Goal: Task Accomplishment & Management: Use online tool/utility

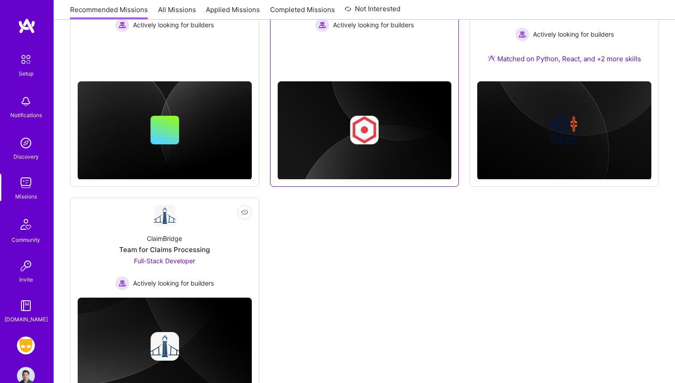
scroll to position [702, 0]
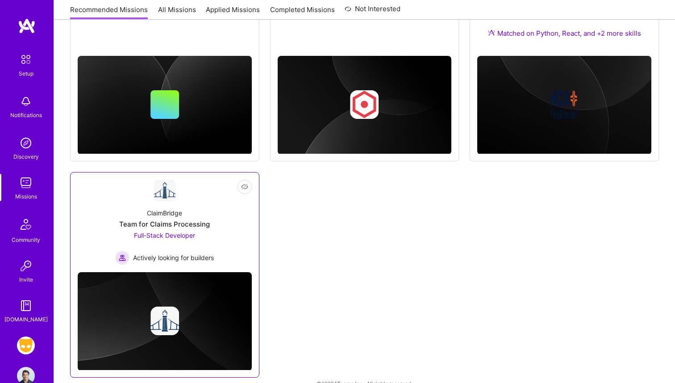
click at [224, 227] on div "ClaimBridge Team for Claims Processing Full-Stack Developer Actively looking fo…" at bounding box center [165, 233] width 174 height 64
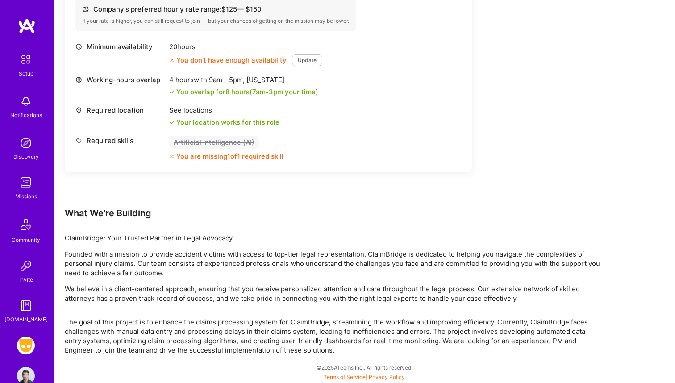
scroll to position [151, 0]
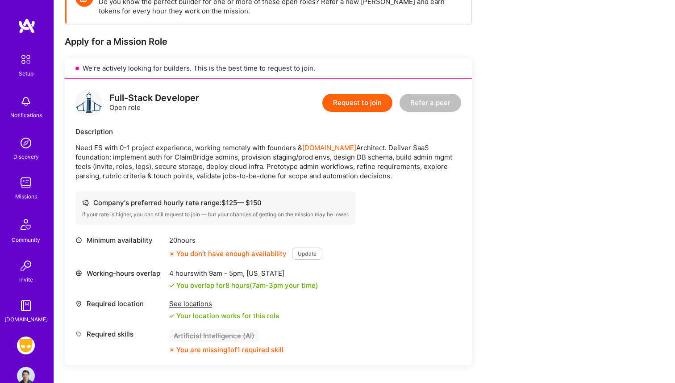
click at [19, 358] on div "Grindr: Mobile + BE + Cloud Profile" at bounding box center [27, 360] width 21 height 48
click at [21, 351] on img at bounding box center [26, 345] width 18 height 18
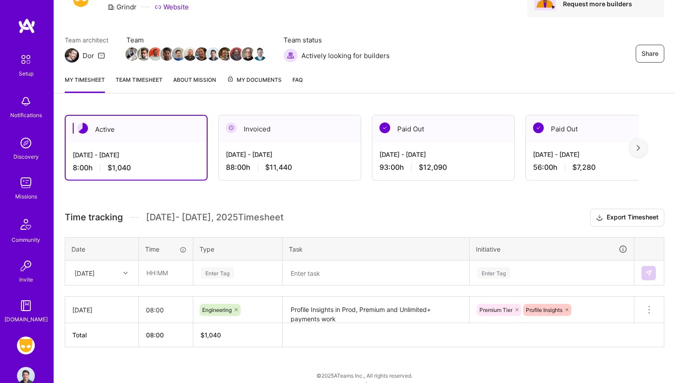
scroll to position [57, 0]
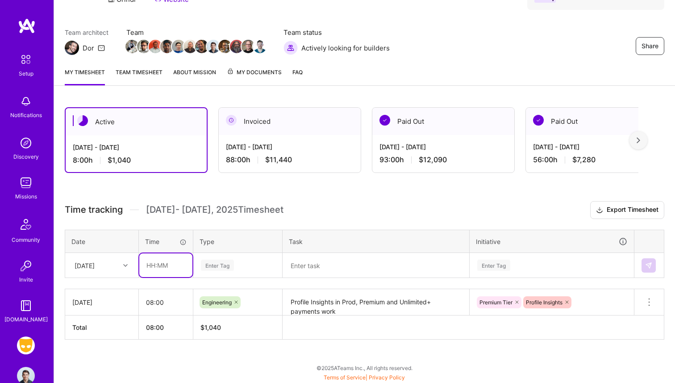
click at [148, 263] on input "text" at bounding box center [165, 265] width 53 height 24
type input "08:00"
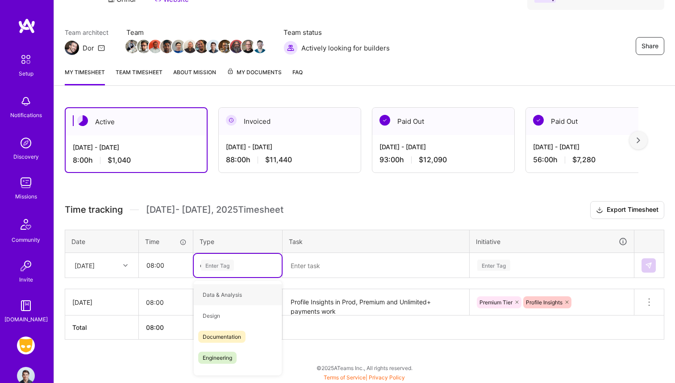
type input "en"
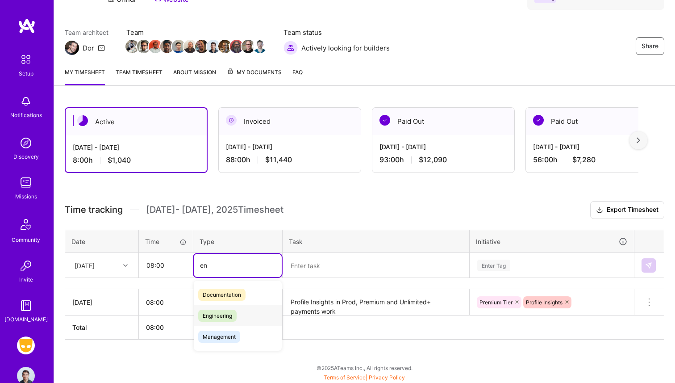
click at [225, 316] on span "Engineering" at bounding box center [217, 315] width 38 height 12
click at [326, 259] on textarea at bounding box center [376, 265] width 185 height 23
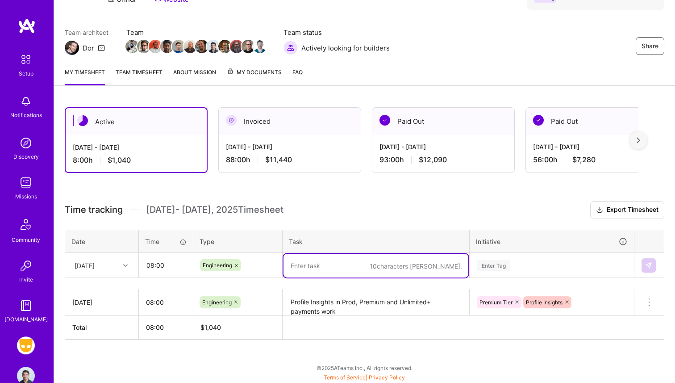
type textarea "r"
type textarea "Profile Insights. Premium bug bashes, skus."
click at [153, 264] on input "08:00" at bounding box center [165, 265] width 53 height 24
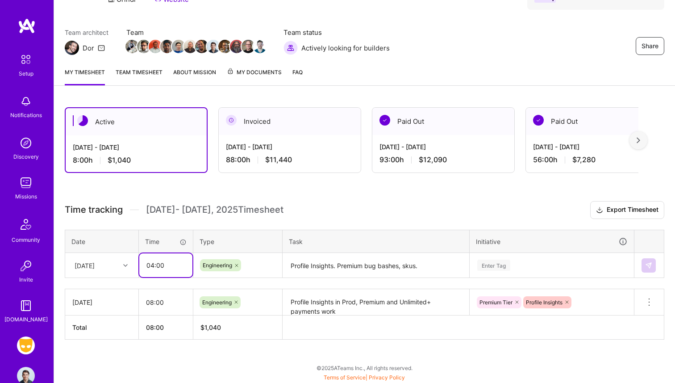
type input "04:00"
click at [518, 266] on div "Enter Tag" at bounding box center [551, 265] width 163 height 23
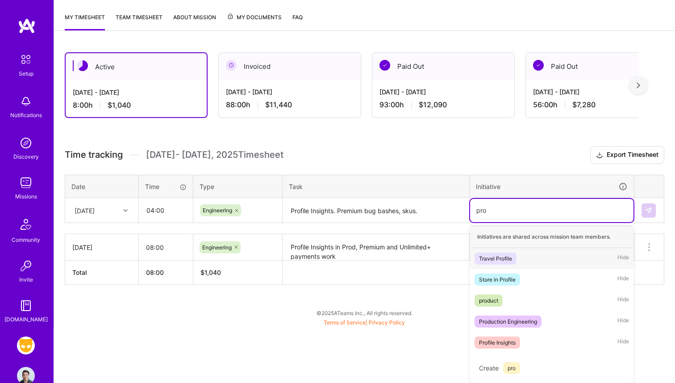
scroll to position [70, 0]
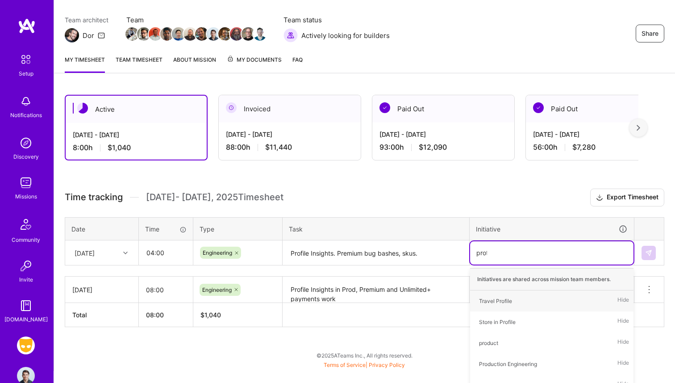
type input "profi"
click at [498, 343] on div "Profile Insights" at bounding box center [497, 342] width 37 height 9
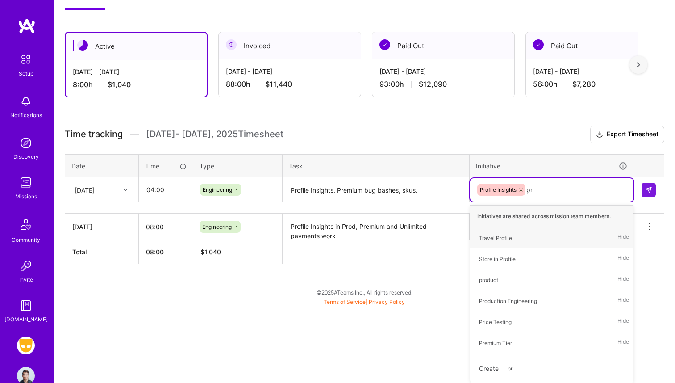
type input "pre"
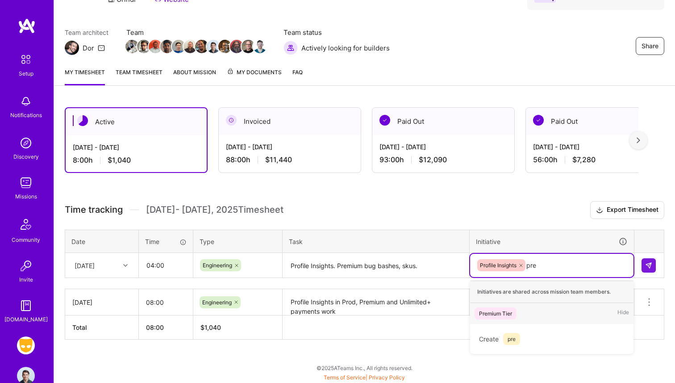
click at [493, 318] on div "Premium Tier Hide" at bounding box center [551, 313] width 163 height 21
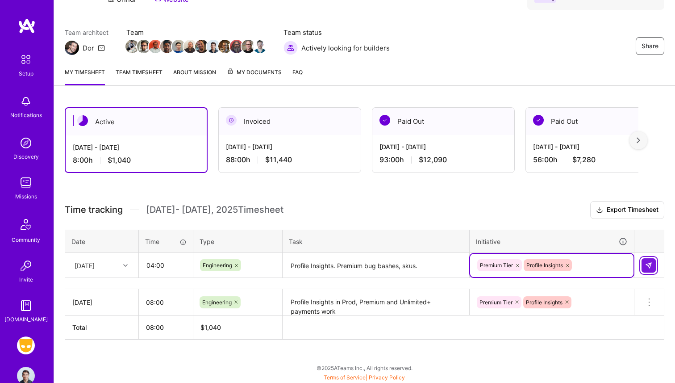
click at [651, 266] on img at bounding box center [648, 265] width 7 height 7
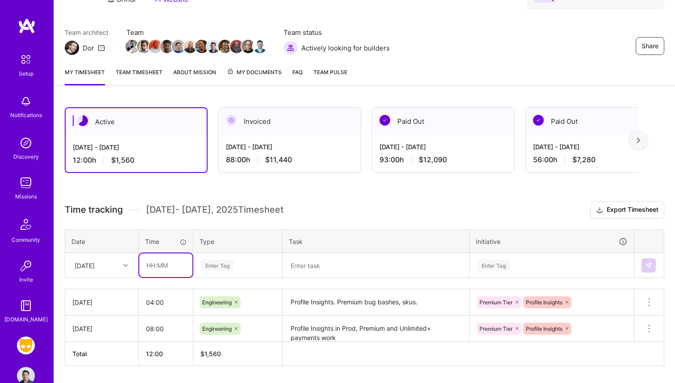
click at [149, 264] on input "text" at bounding box center [165, 265] width 53 height 24
type input "04:00"
click at [243, 259] on div "Enter Tag" at bounding box center [238, 265] width 88 height 23
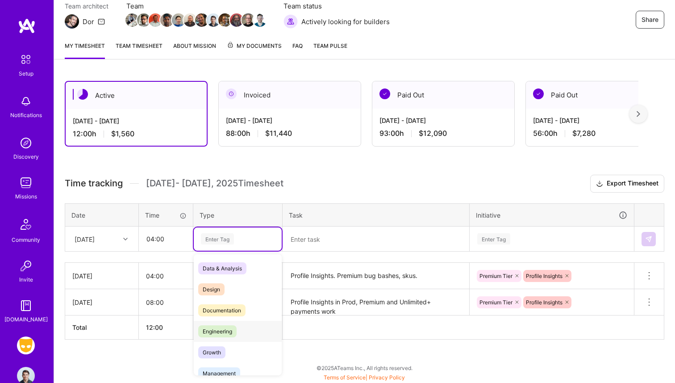
click at [237, 326] on div "Engineering" at bounding box center [238, 331] width 88 height 21
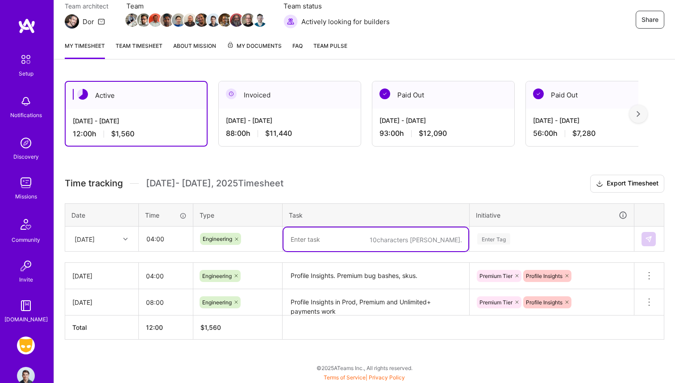
click at [321, 246] on textarea at bounding box center [376, 239] width 185 height 24
type textarea "Travel Profile updates to use same cities file as clients"
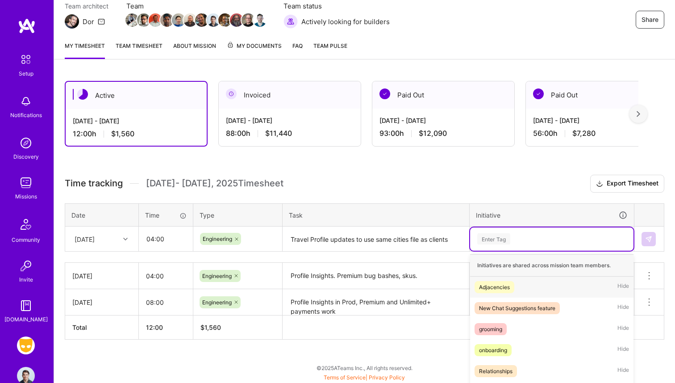
click at [470, 235] on div "option Premium Tier, selected. option Adjacencies focused, 1 of 35. 35 results …" at bounding box center [551, 238] width 163 height 23
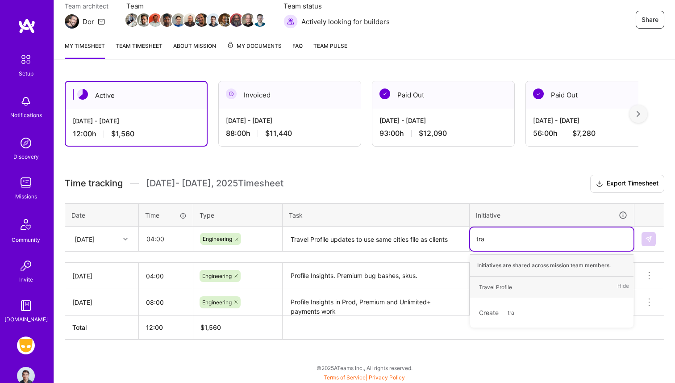
type input "trav"
click at [504, 280] on div "Travel Profile Hide" at bounding box center [551, 286] width 163 height 21
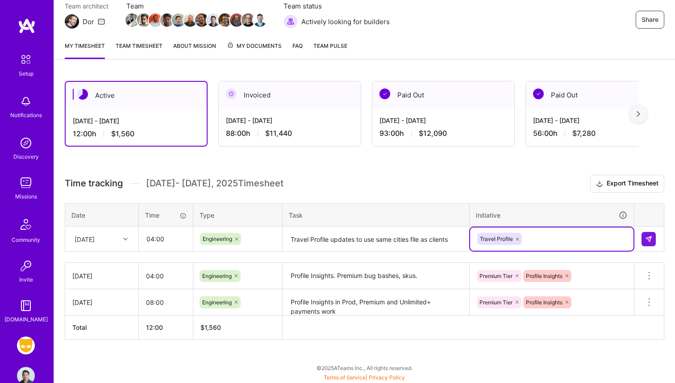
click at [365, 235] on textarea "Travel Profile updates to use same cities file as clients" at bounding box center [376, 239] width 185 height 24
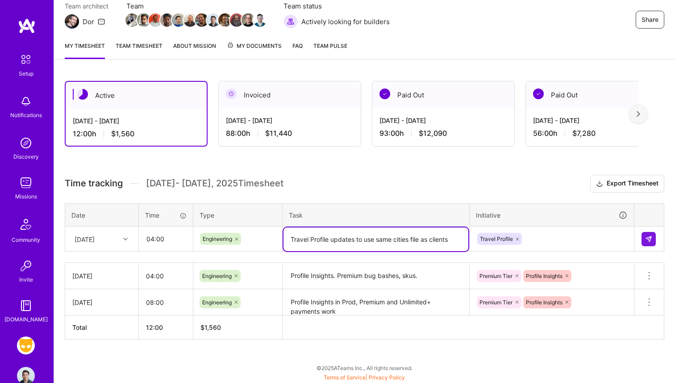
click at [365, 235] on textarea "Travel Profile updates to use same cities file as clients" at bounding box center [376, 239] width 185 height 24
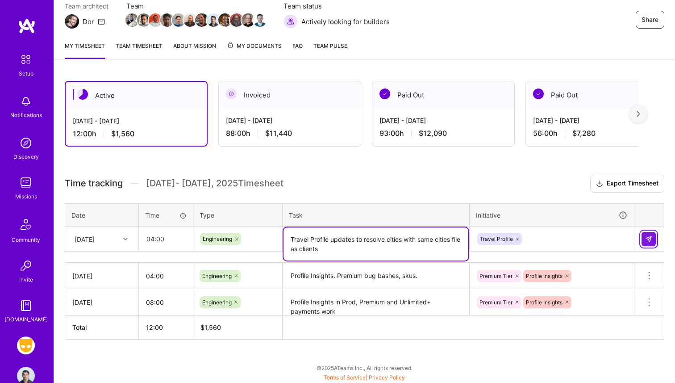
type textarea "Travel Profile updates to resolve cities with same cities file as clients"
click at [645, 234] on button at bounding box center [649, 239] width 14 height 14
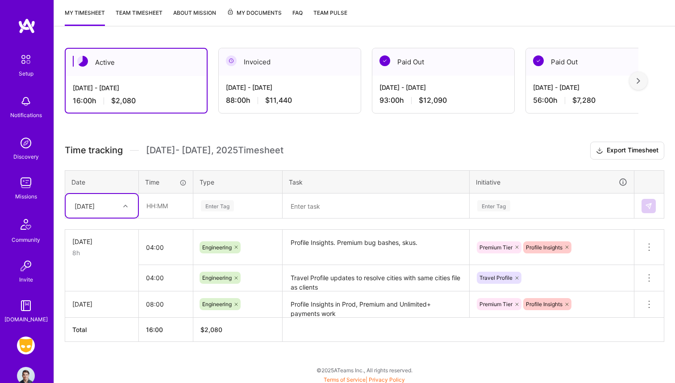
scroll to position [119, 0]
